Goal: Check status

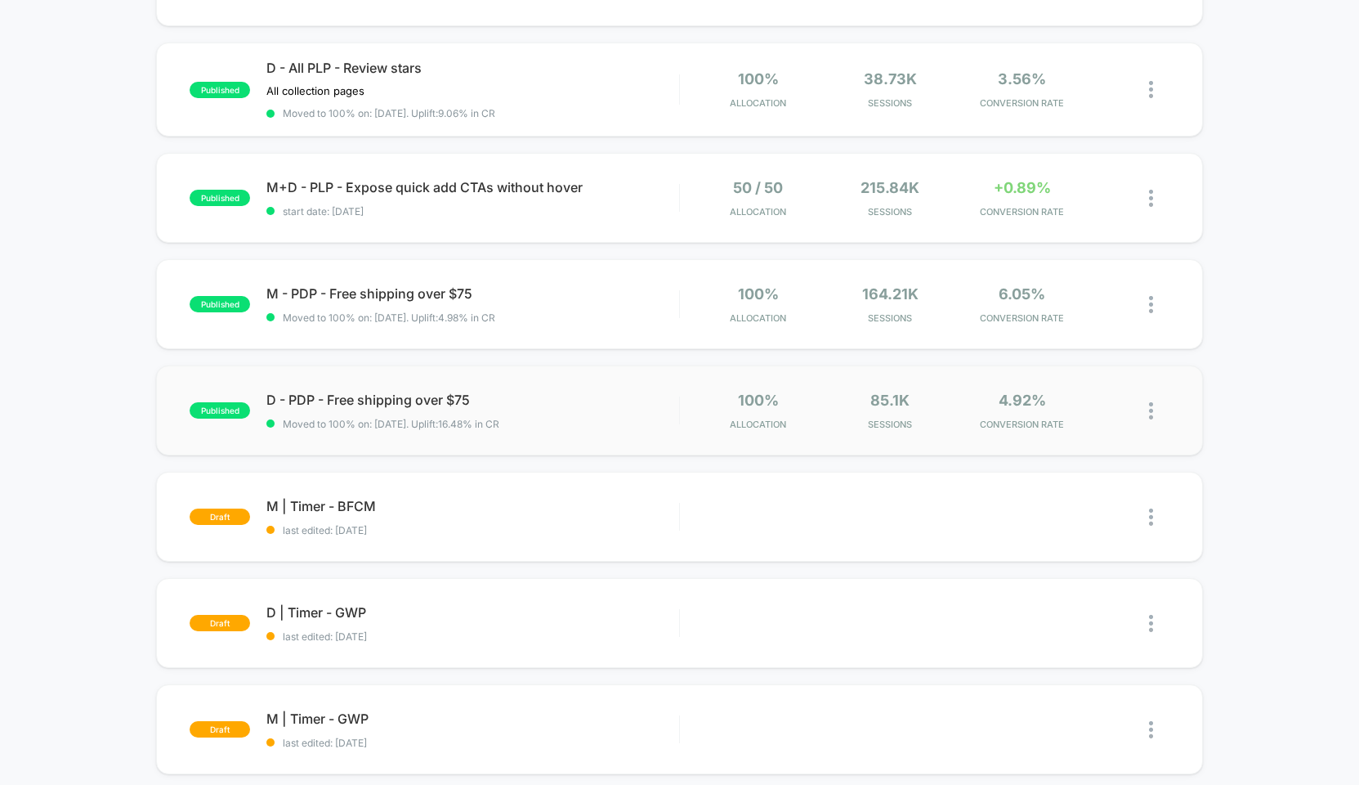
scroll to position [687, 0]
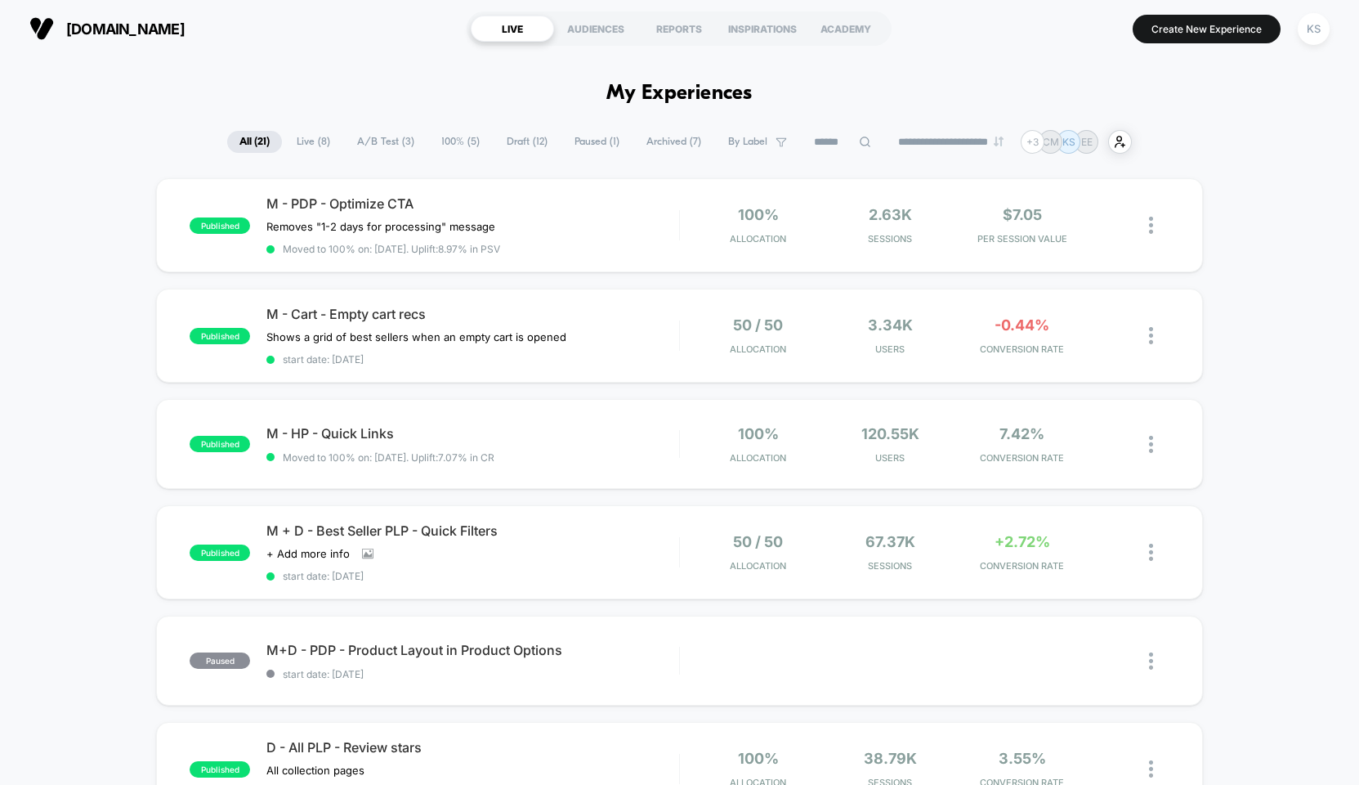
click at [374, 143] on span "A/B Test ( 3 )" at bounding box center [386, 142] width 82 height 22
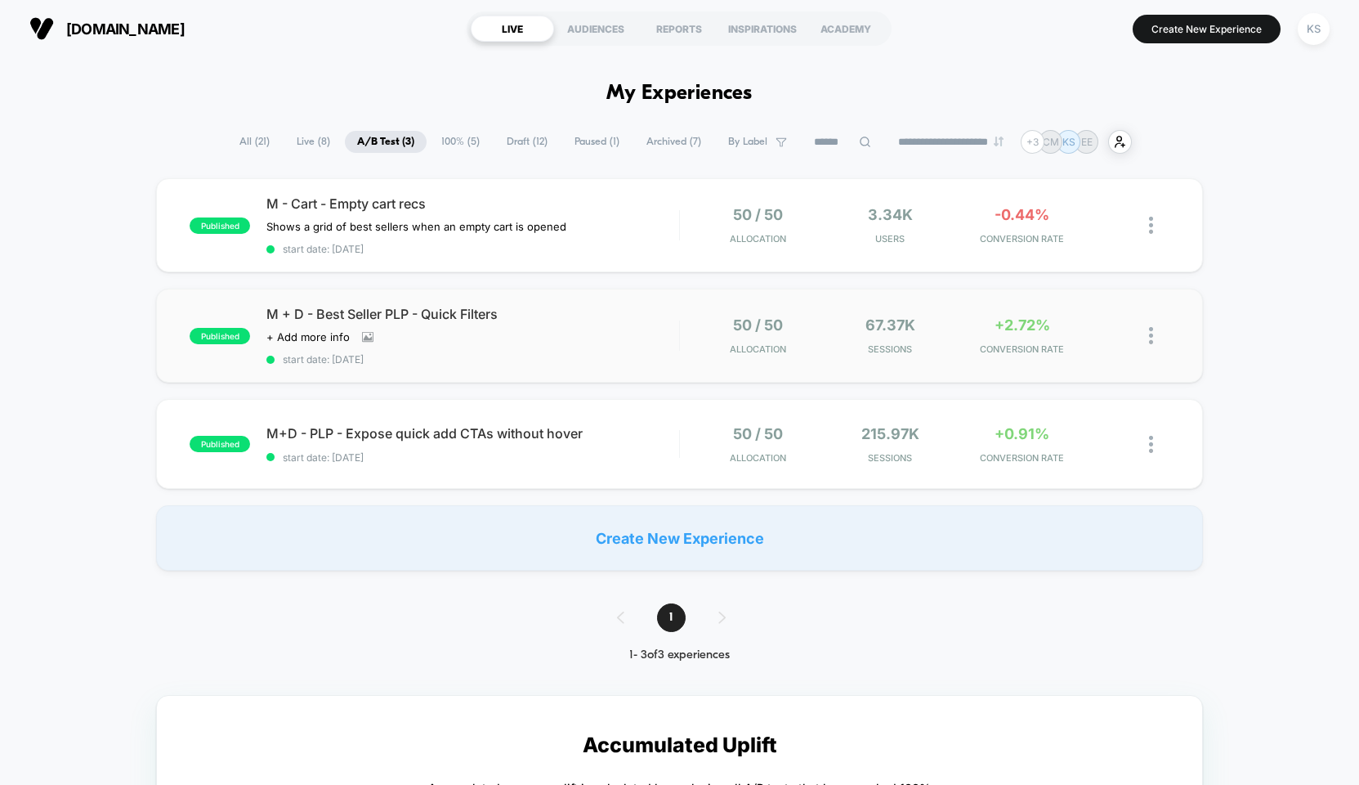
click at [584, 367] on div "published M + D - Best Seller PLP - Quick Filters Click to view images Click to…" at bounding box center [679, 335] width 1047 height 94
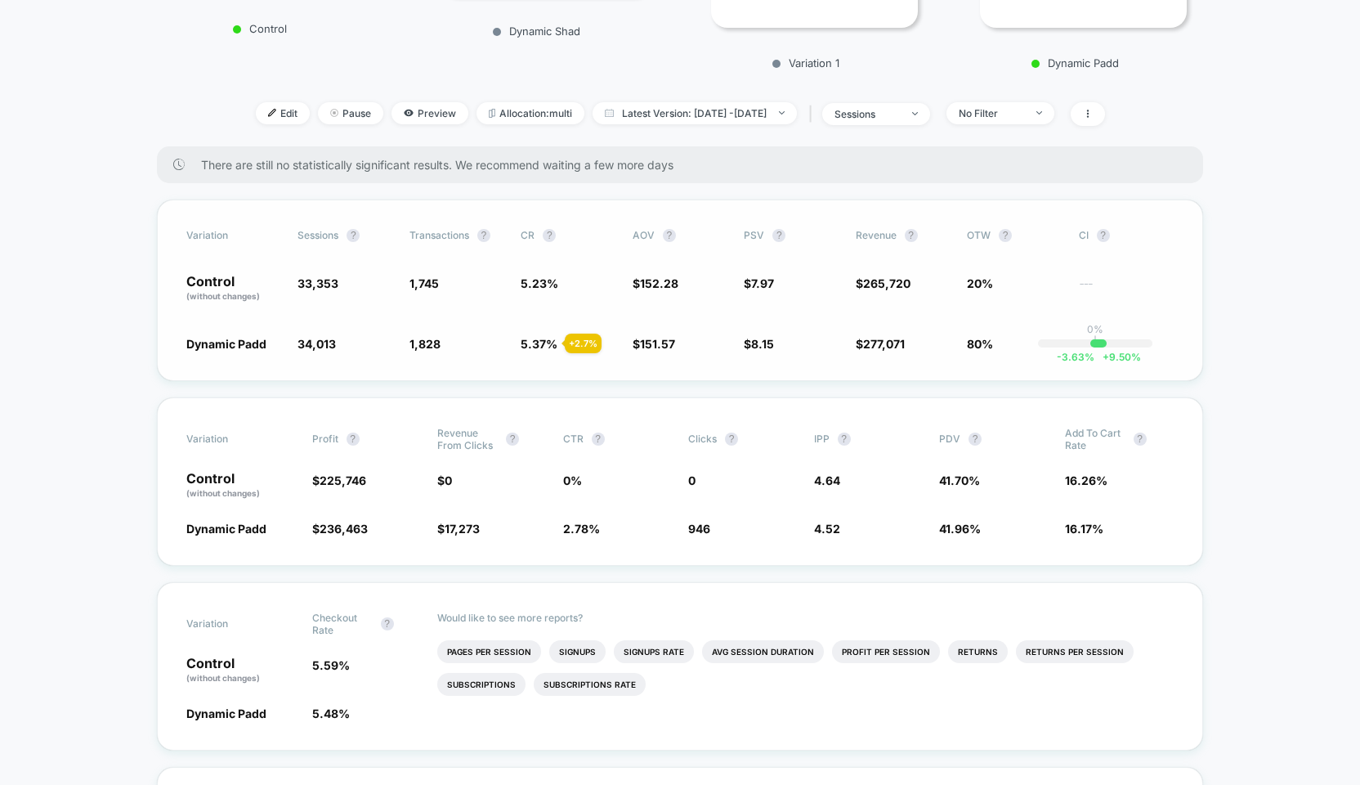
scroll to position [375, 0]
